Goal: Information Seeking & Learning: Learn about a topic

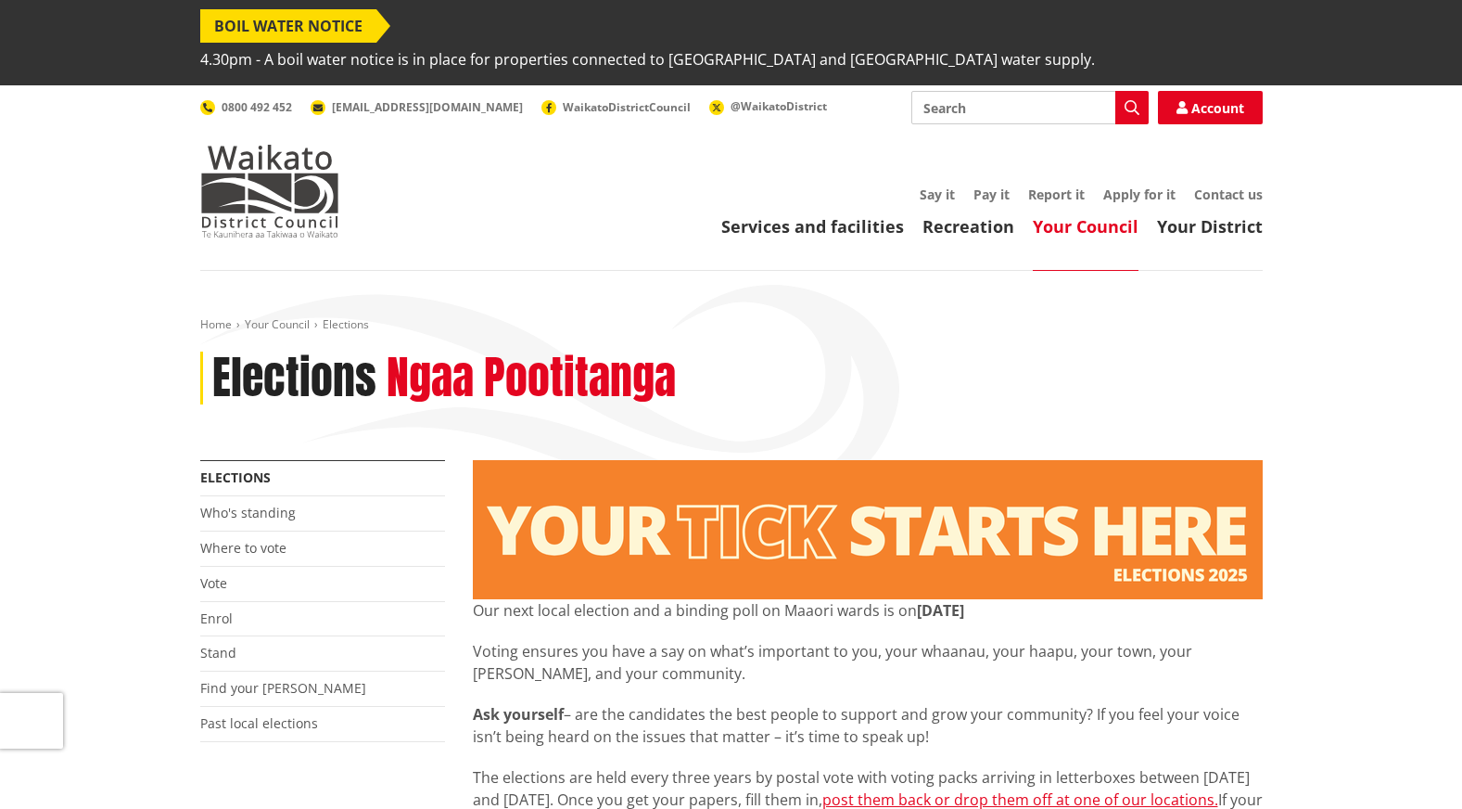
click at [261, 503] on link "Who's standing" at bounding box center [248, 512] width 96 height 18
click at [263, 503] on link "Who's standing" at bounding box center [248, 512] width 96 height 18
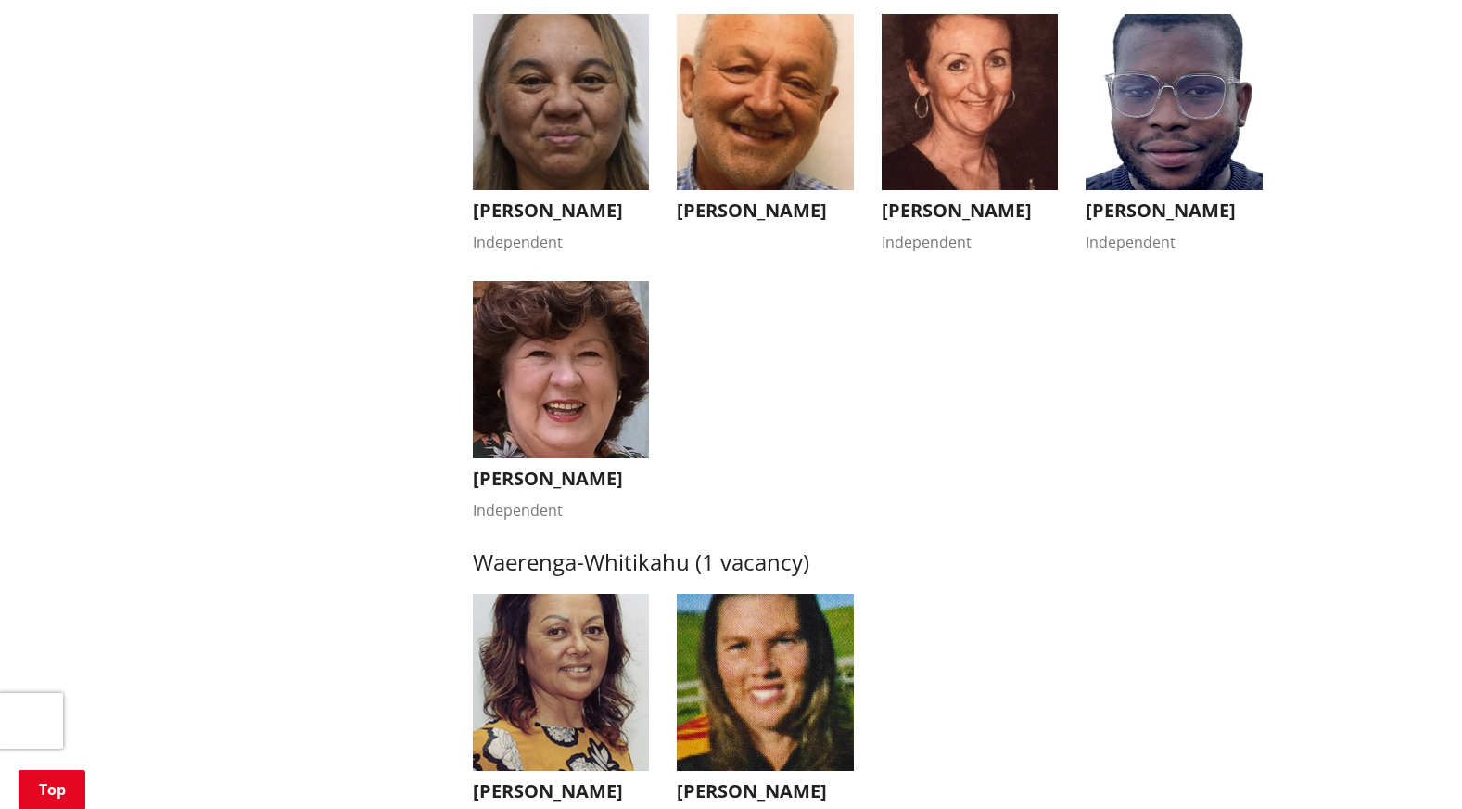
scroll to position [3400, 0]
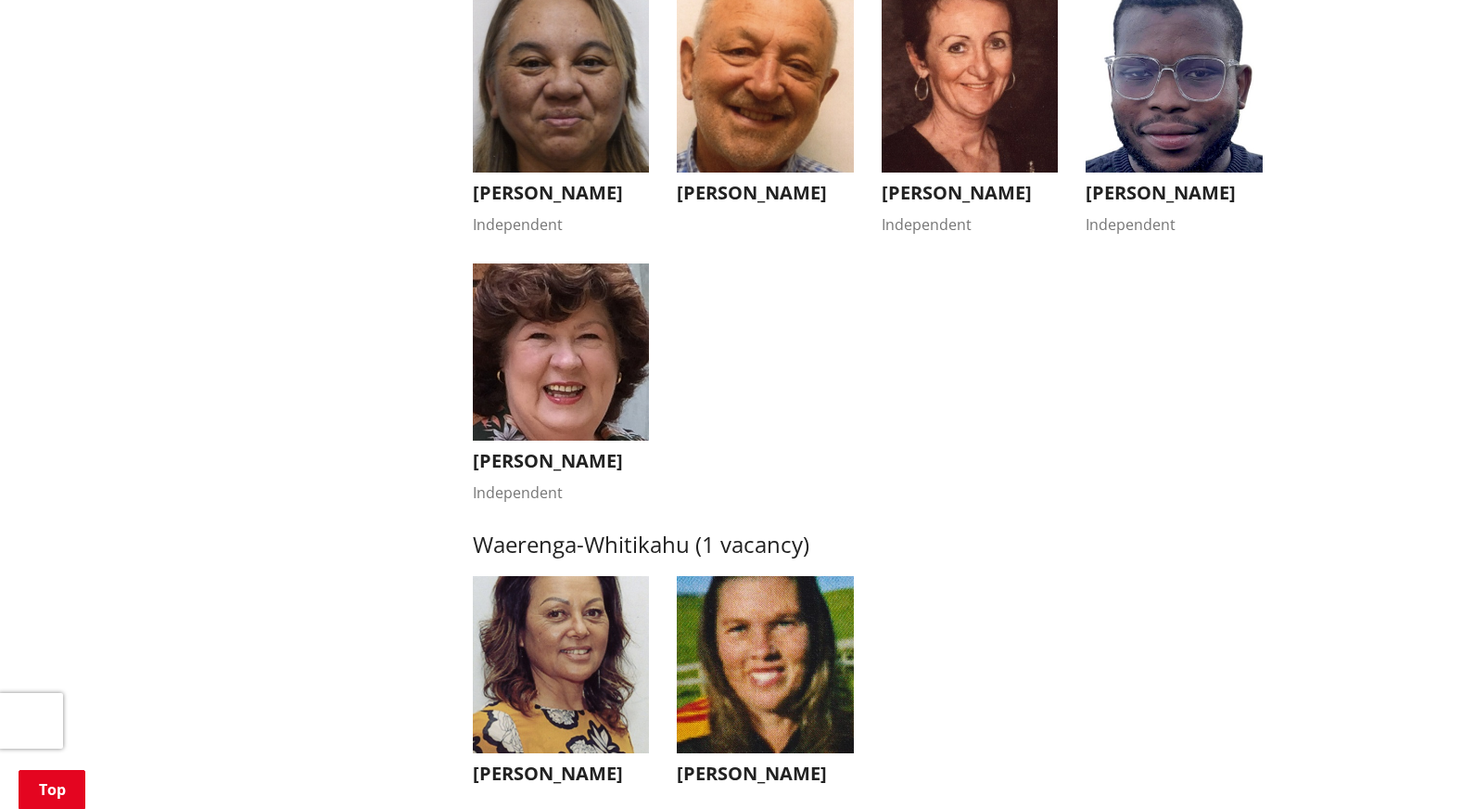
click at [540, 379] on img "button" at bounding box center [561, 351] width 177 height 177
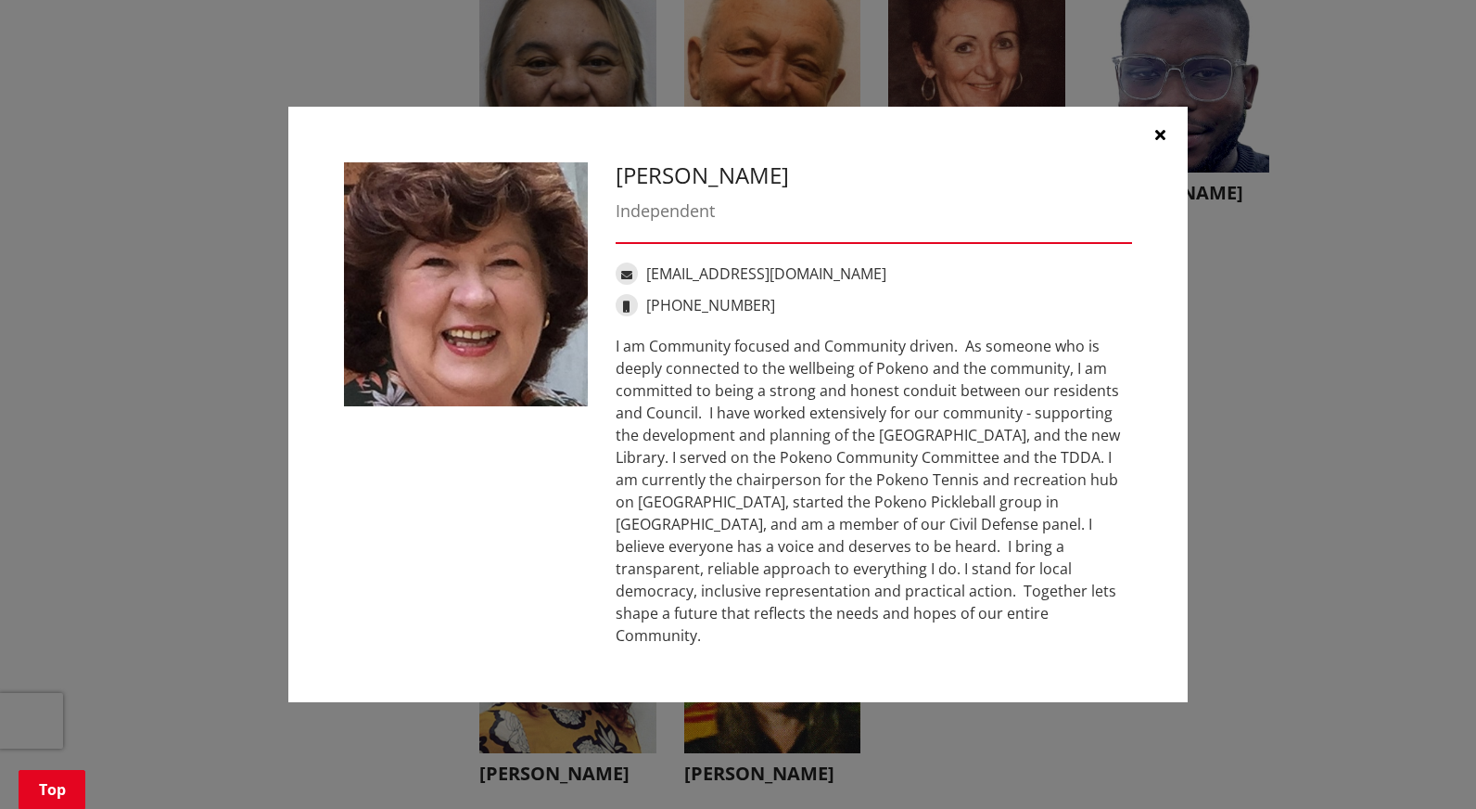
click at [686, 218] on div "Independent" at bounding box center [874, 210] width 516 height 25
click at [1157, 142] on icon "button" at bounding box center [1160, 134] width 10 height 15
